Goal: Information Seeking & Learning: Check status

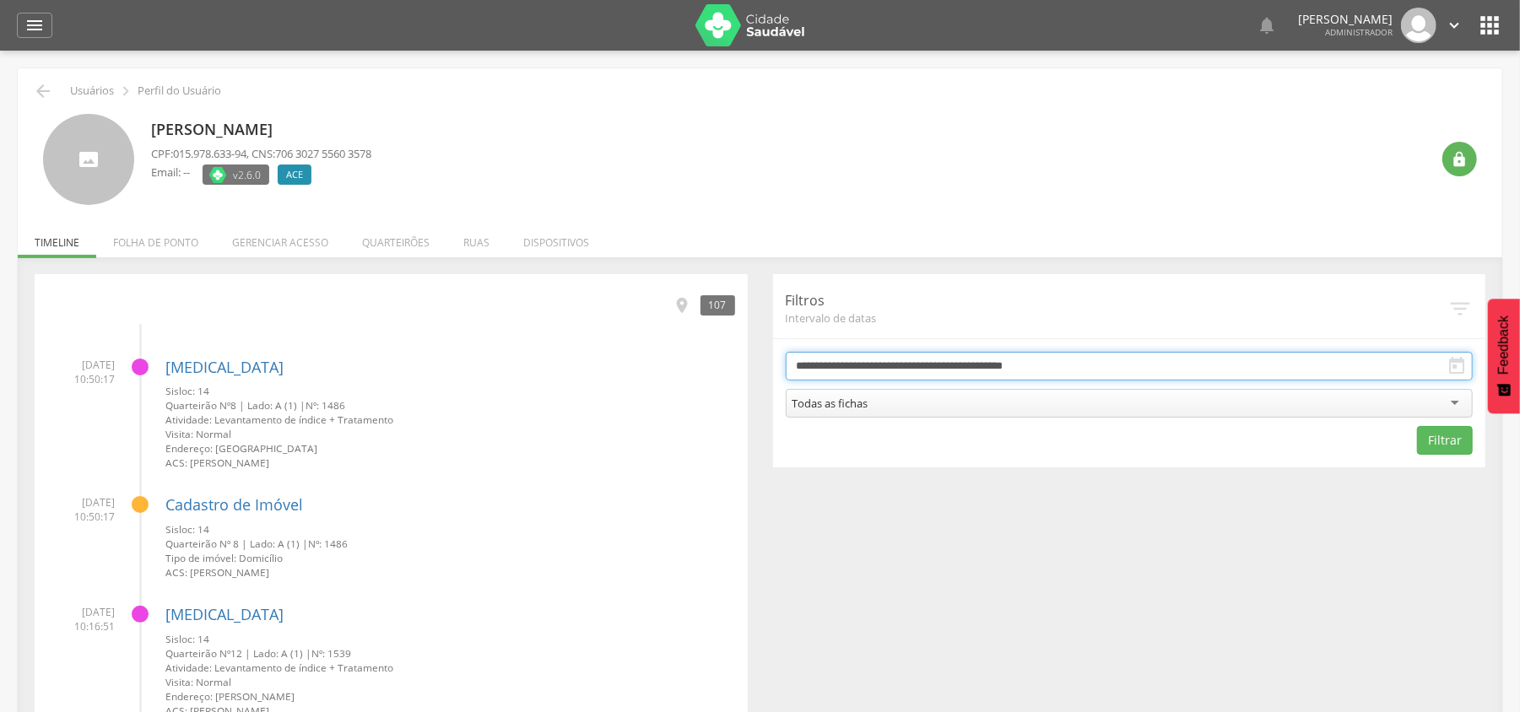
click at [862, 371] on input "**********" at bounding box center [1130, 366] width 688 height 29
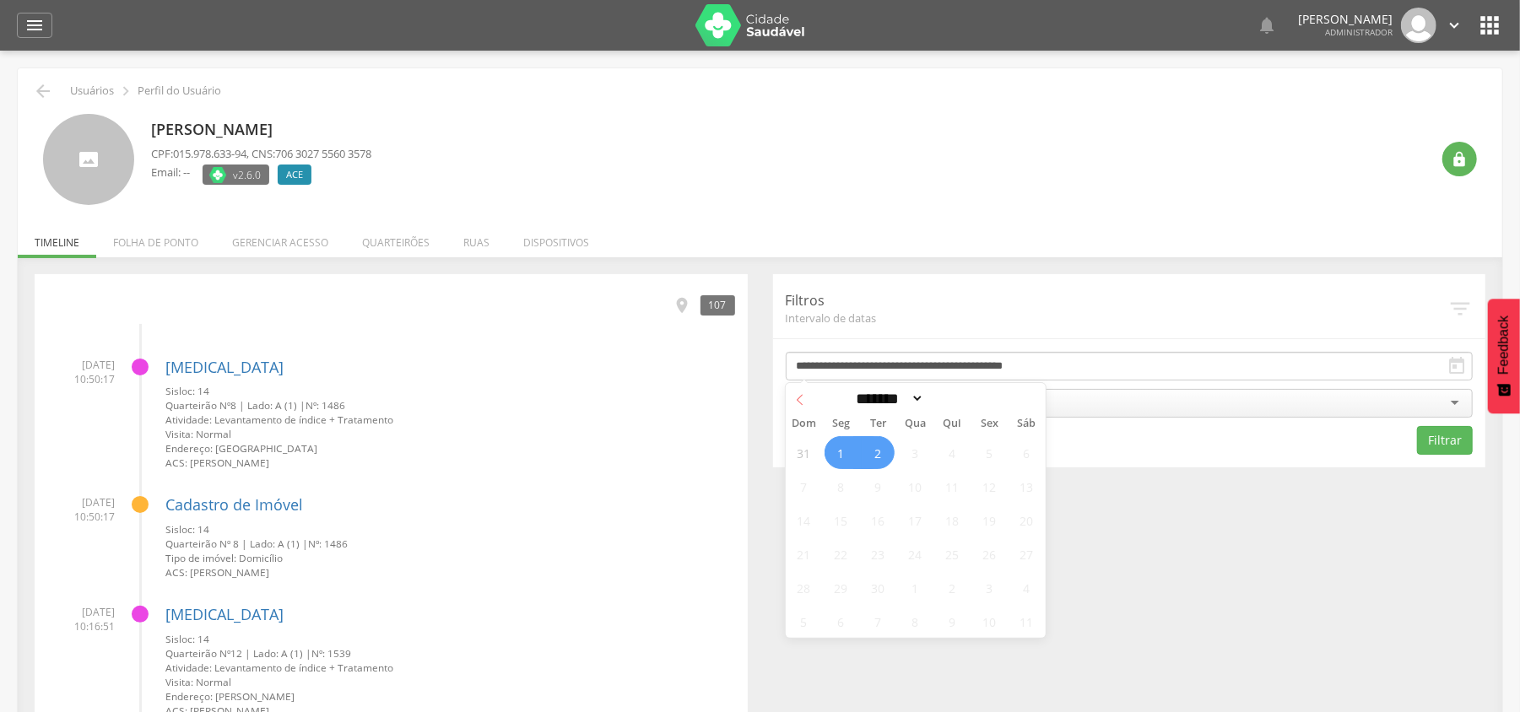
click at [809, 403] on span at bounding box center [800, 397] width 29 height 29
select select "*"
click at [841, 587] on span "25" at bounding box center [841, 587] width 33 height 33
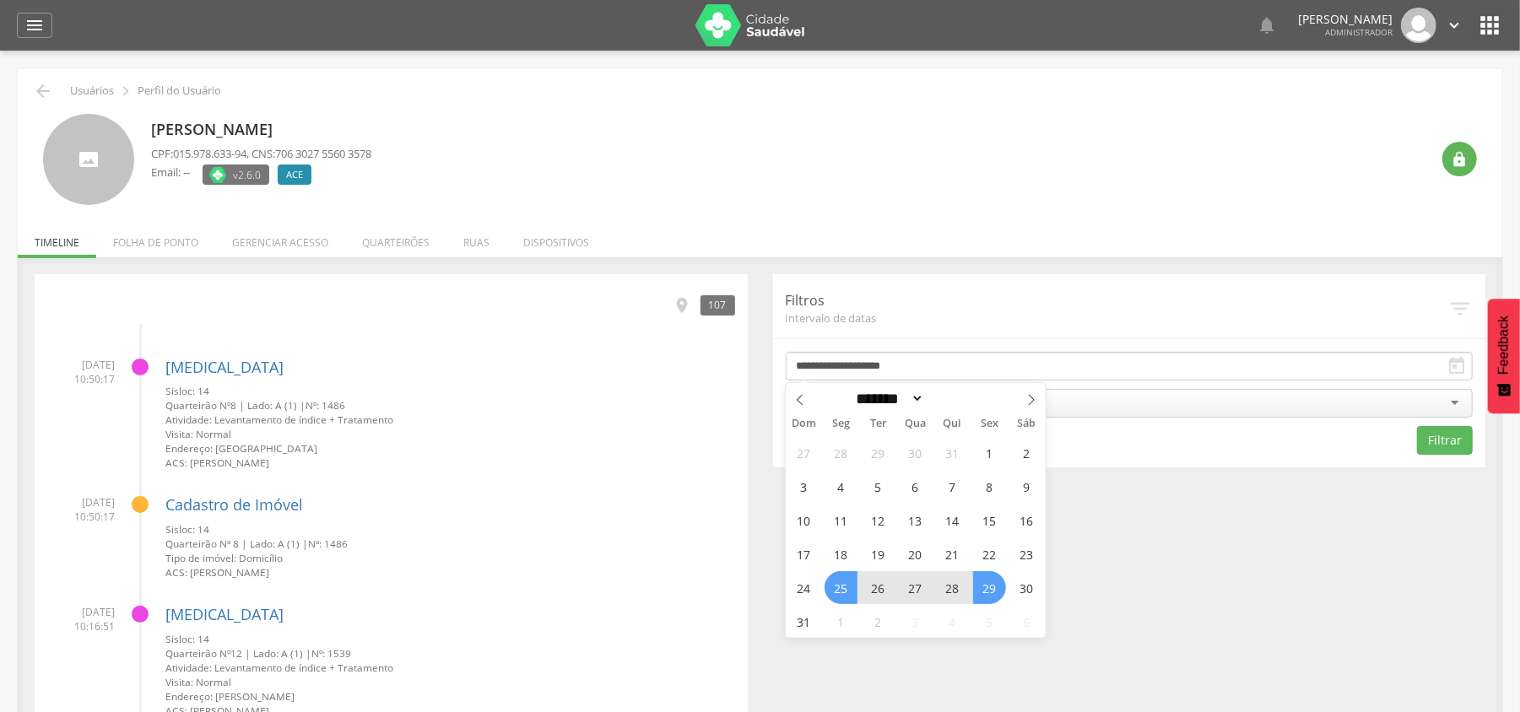
click at [996, 591] on span "29" at bounding box center [989, 587] width 33 height 33
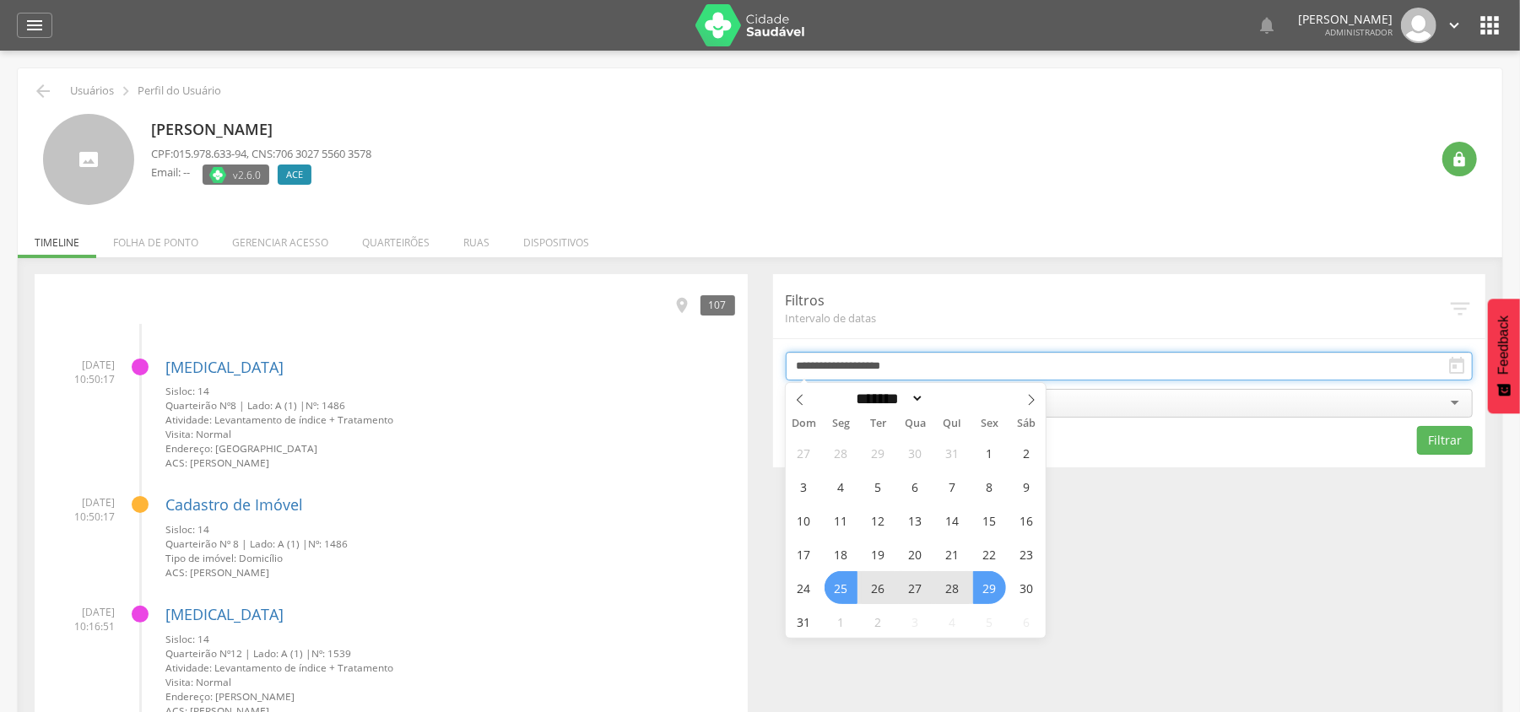
type input "**********"
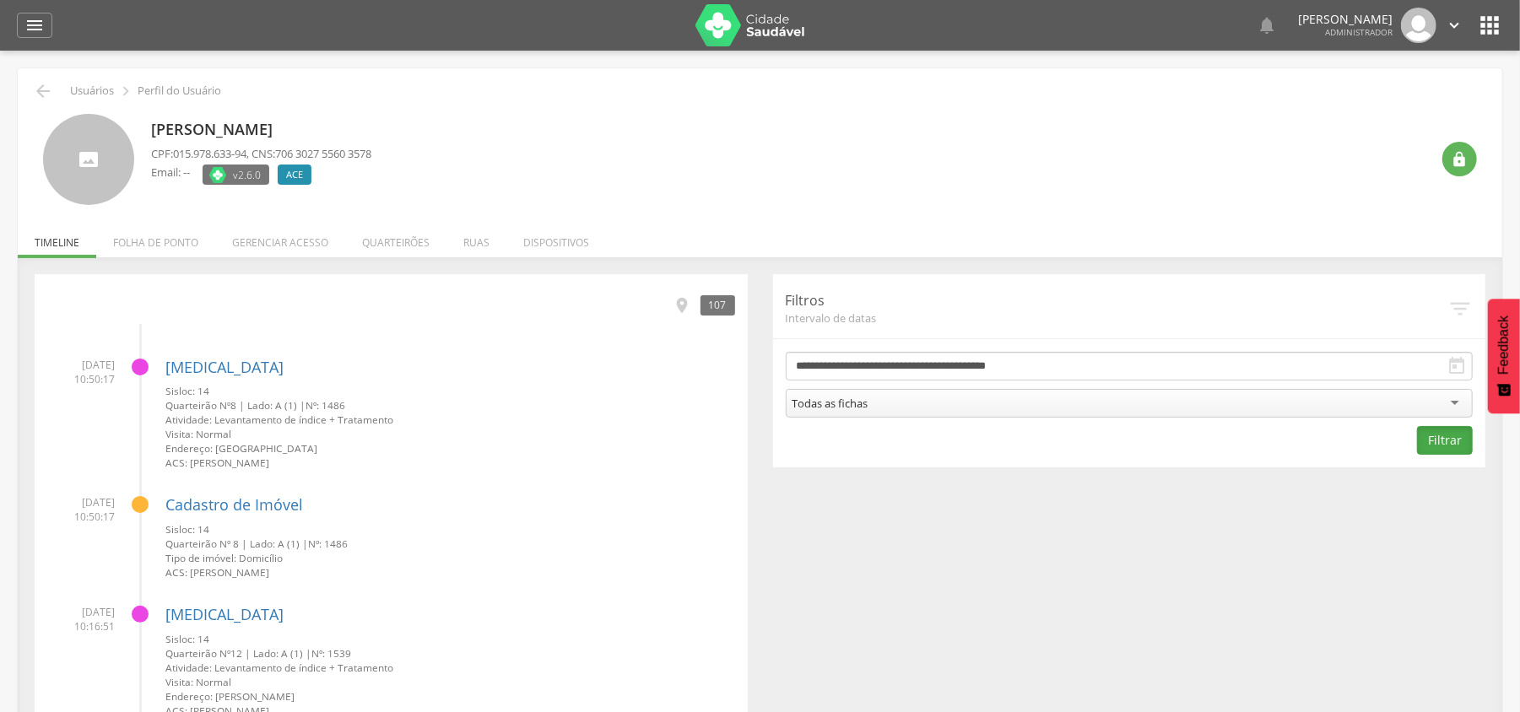
click at [1450, 443] on button "Filtrar" at bounding box center [1445, 440] width 56 height 29
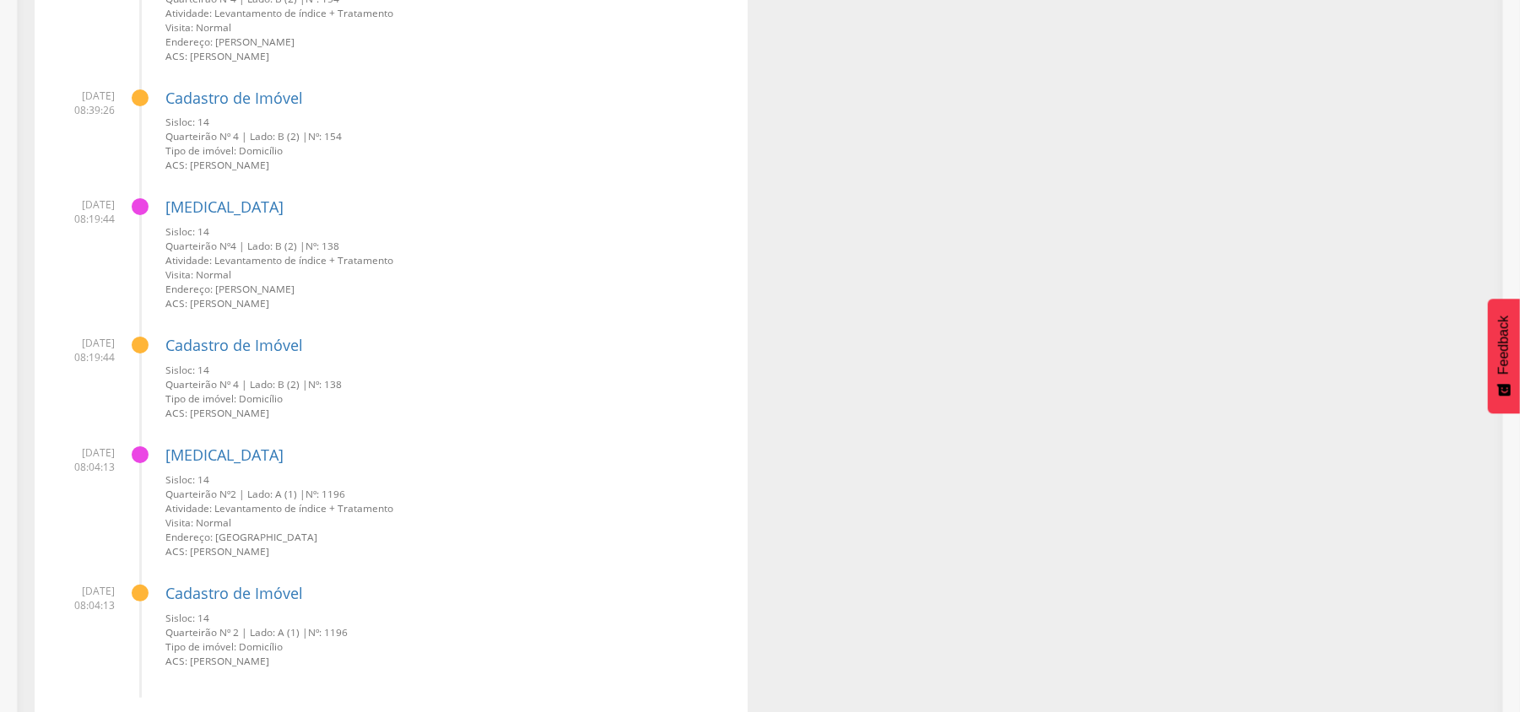
scroll to position [12677, 0]
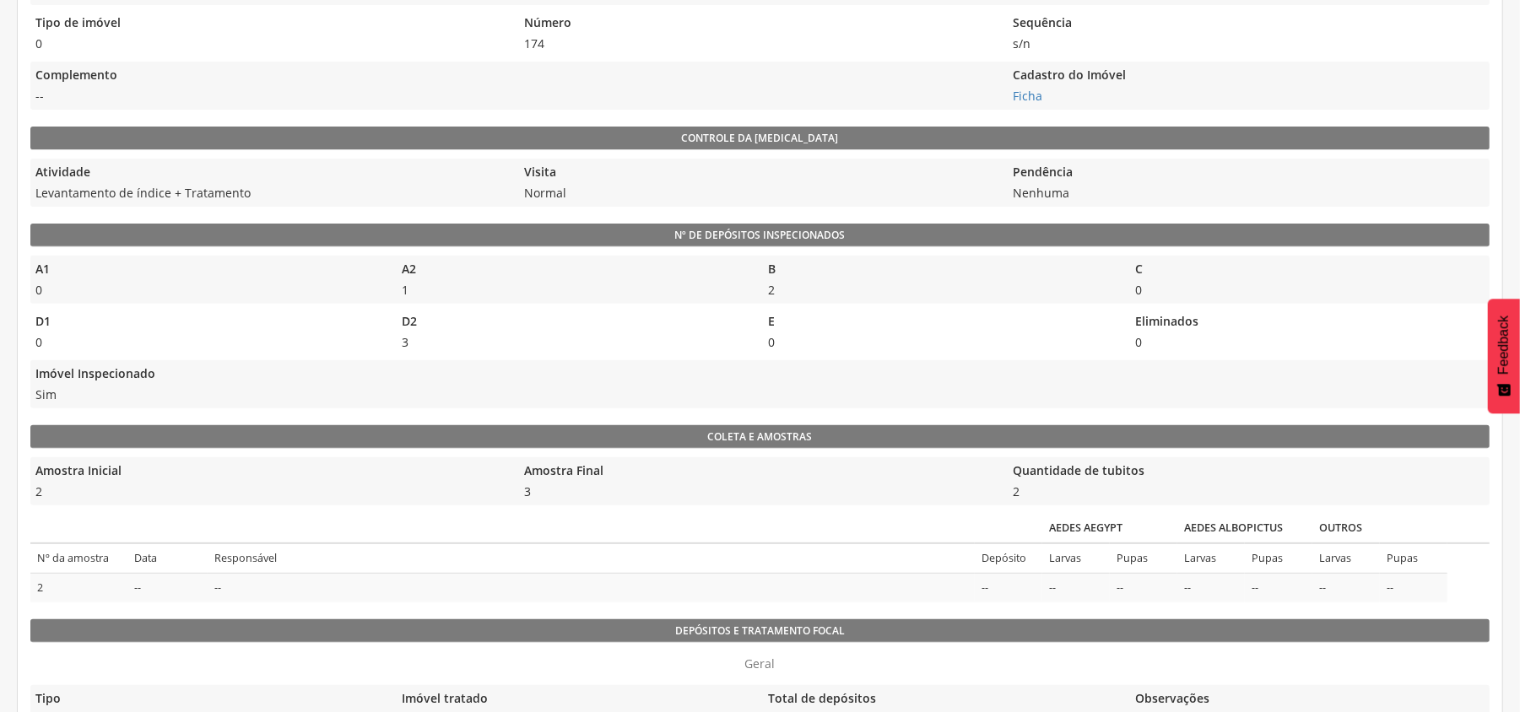
scroll to position [338, 0]
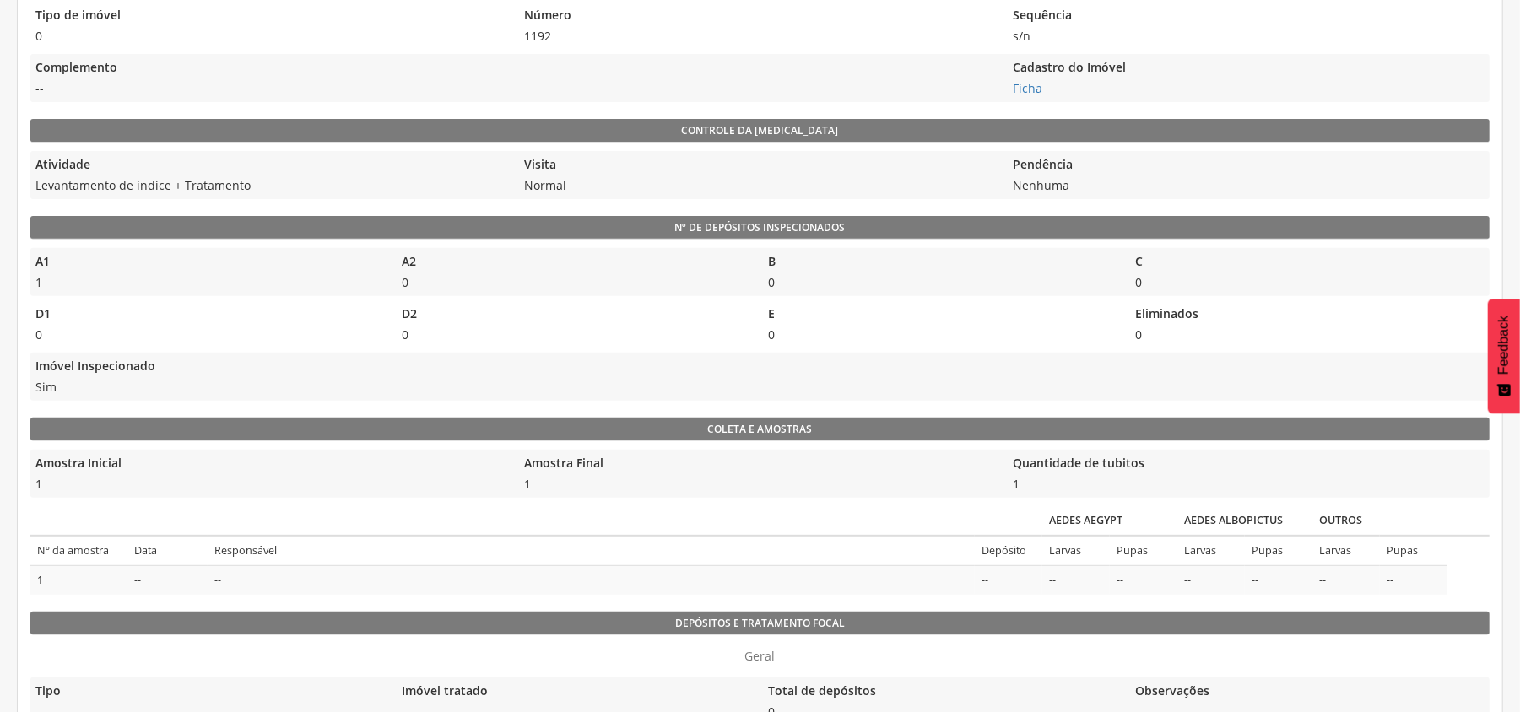
scroll to position [338, 0]
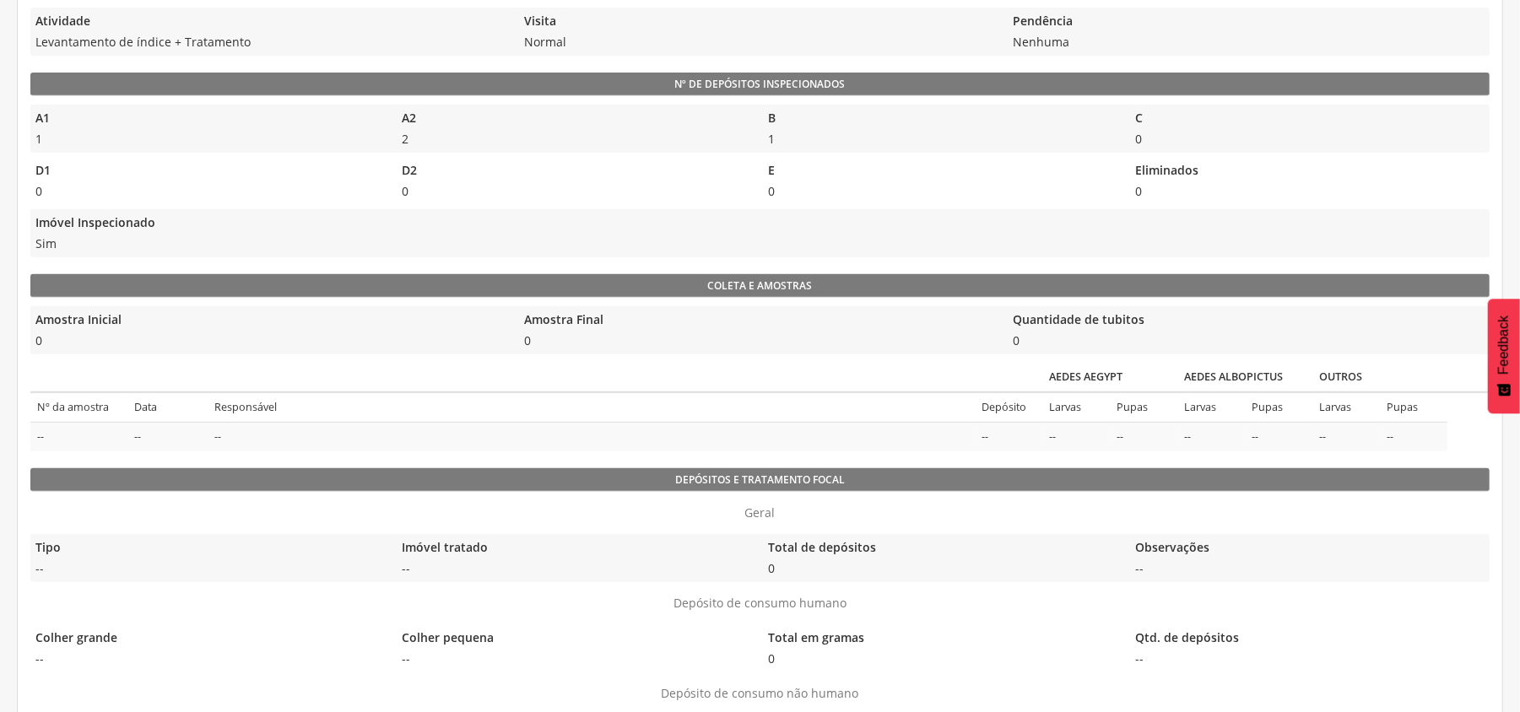
scroll to position [562, 0]
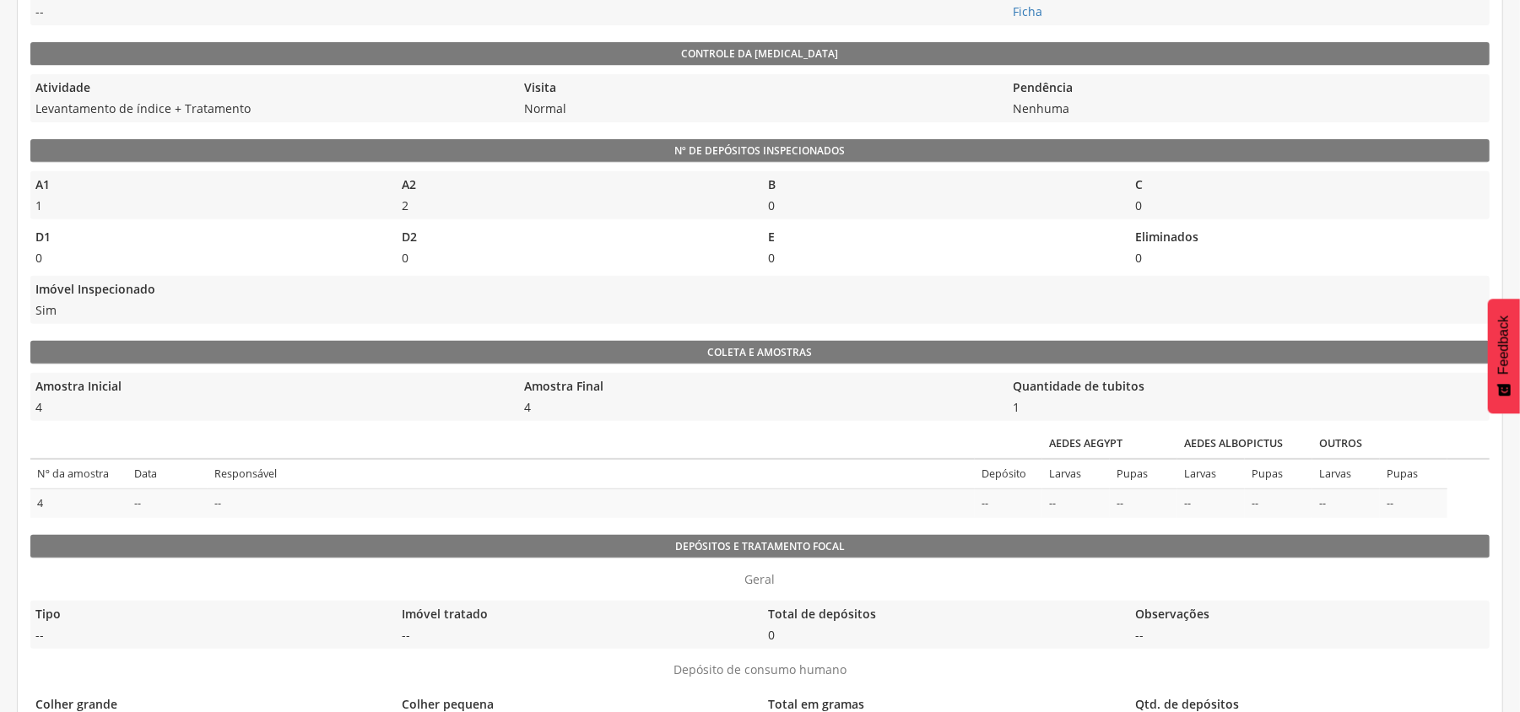
scroll to position [450, 0]
